Goal: Task Accomplishment & Management: Complete application form

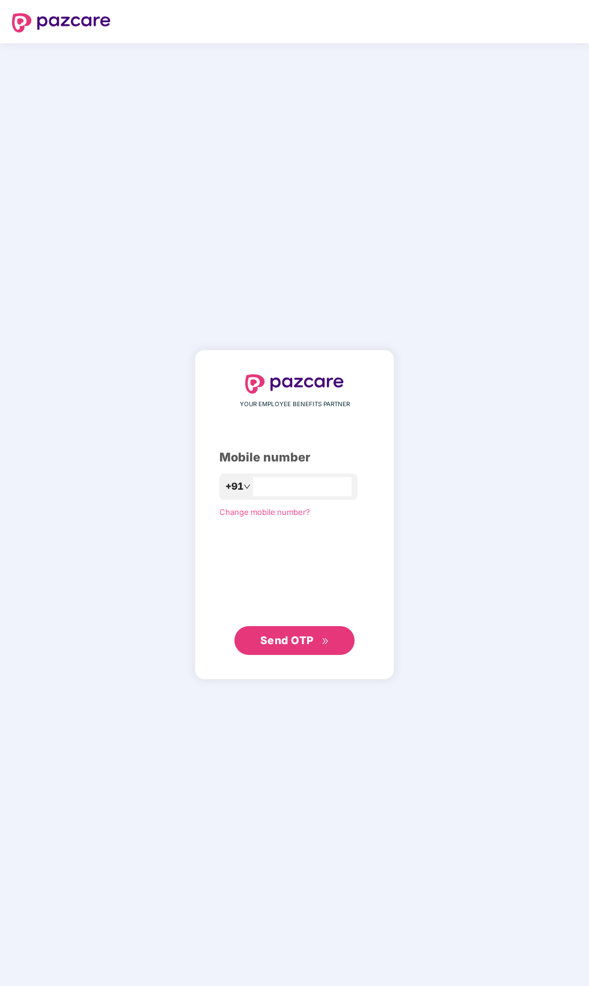
click at [263, 496] on input "number" at bounding box center [302, 486] width 99 height 19
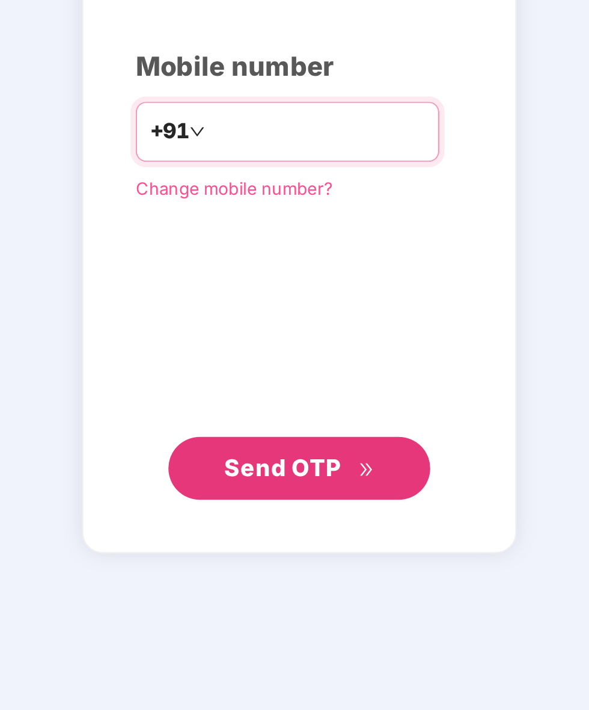
type input "**********"
click at [276, 509] on span "Send OTP" at bounding box center [286, 502] width 53 height 13
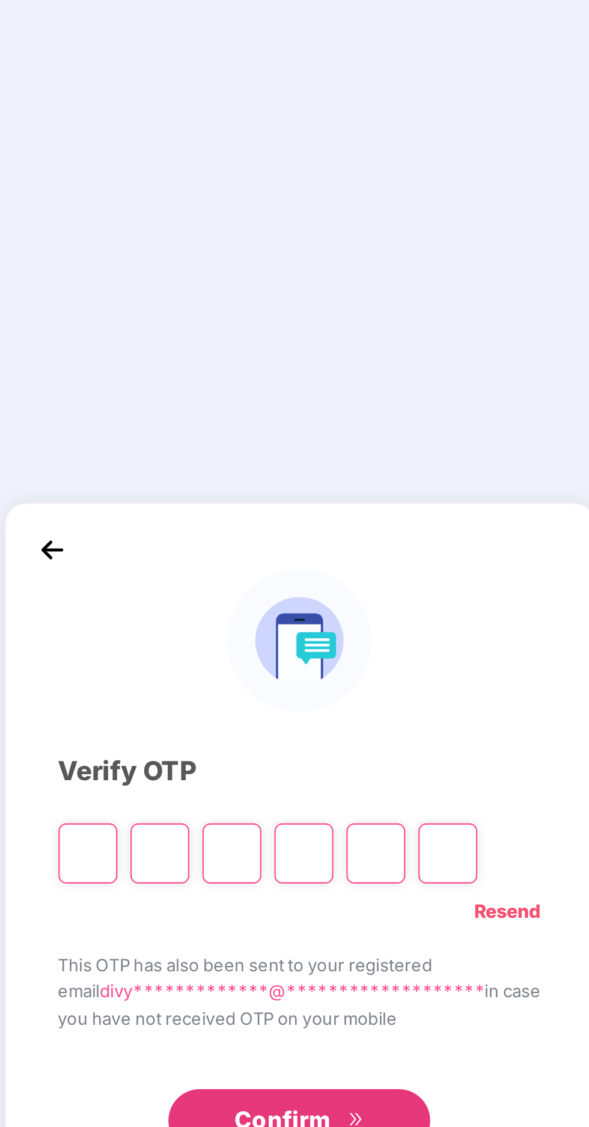
scroll to position [3, 0]
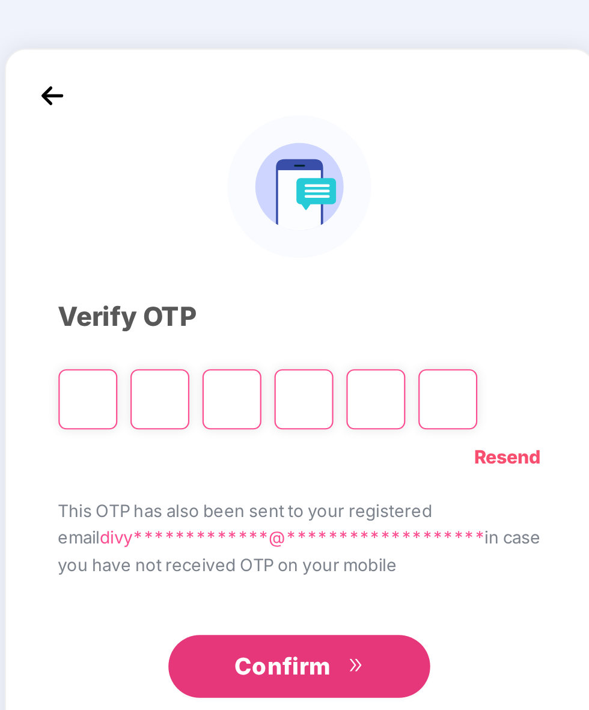
type input "*"
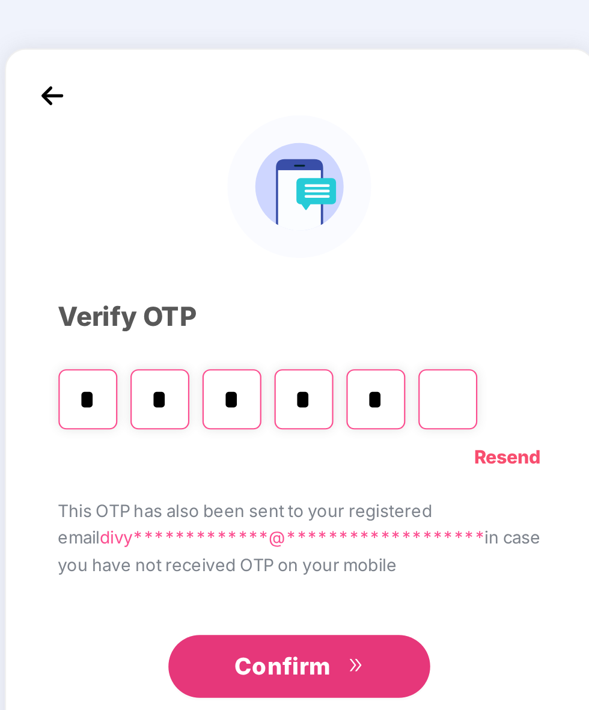
type input "*"
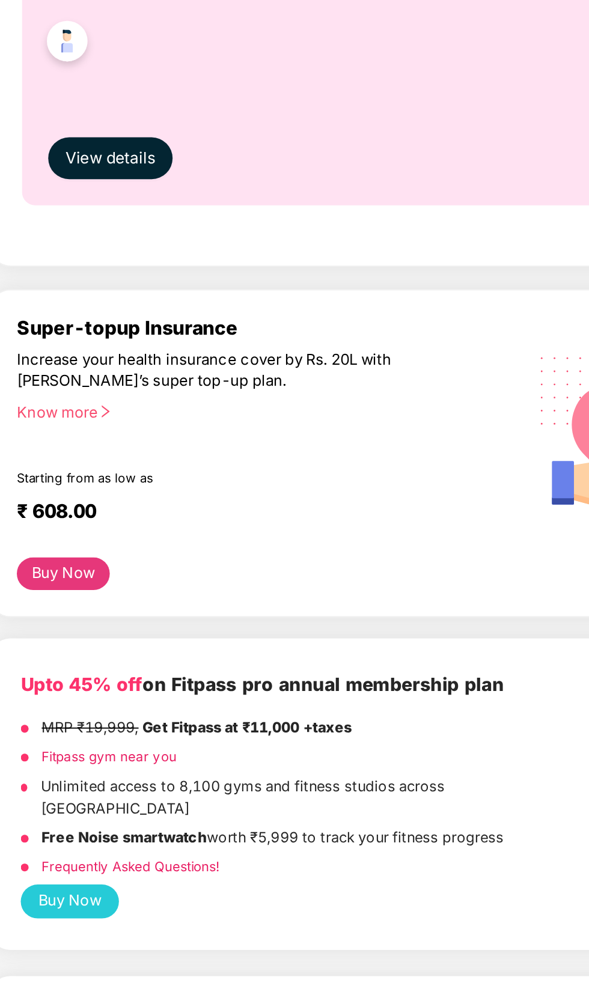
scroll to position [191, 0]
